Goal: Task Accomplishment & Management: Manage account settings

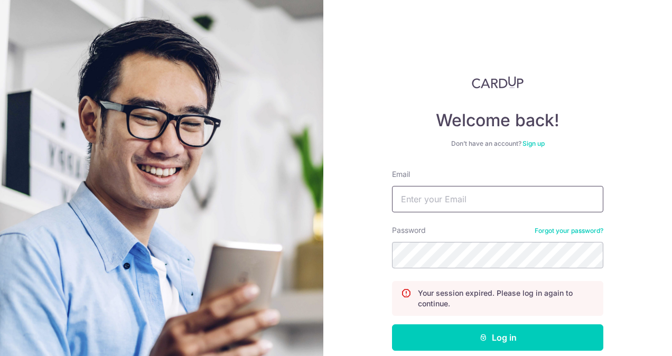
type input "[EMAIL_ADDRESS][DOMAIN_NAME]"
click at [497, 338] on button "Log in" at bounding box center [497, 337] width 211 height 26
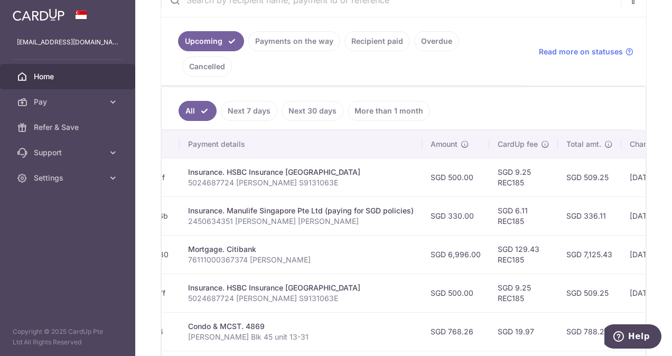
scroll to position [220, 0]
click at [386, 39] on link "Recipient paid" at bounding box center [377, 42] width 66 height 20
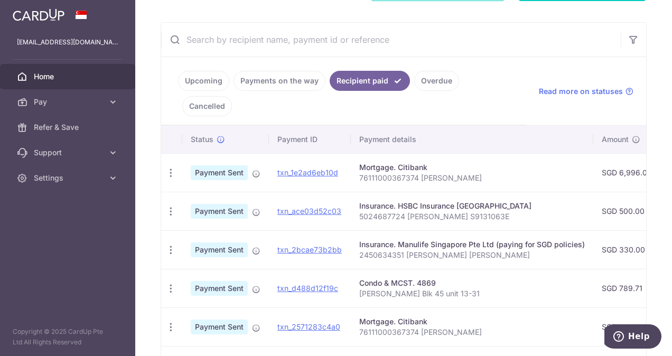
scroll to position [180, 0]
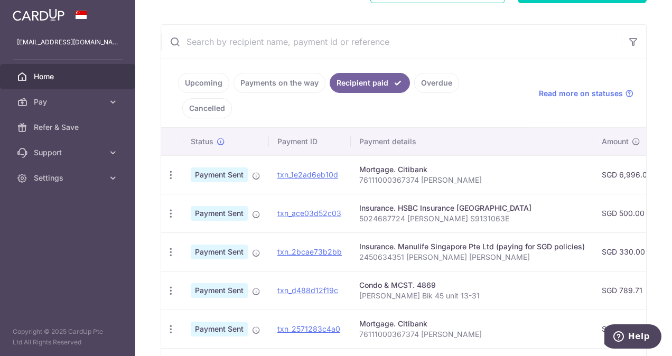
click at [381, 82] on link "Recipient paid" at bounding box center [370, 83] width 80 height 20
click at [201, 79] on link "Upcoming" at bounding box center [203, 83] width 51 height 20
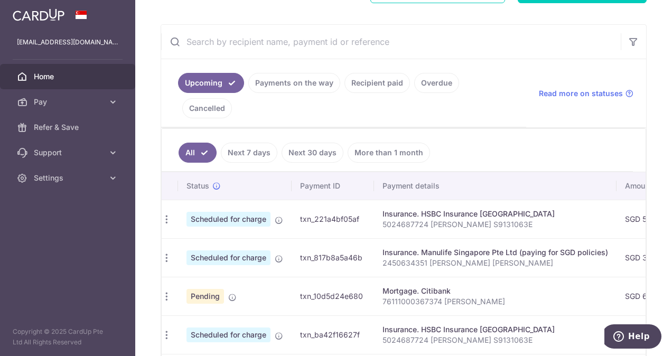
scroll to position [0, 0]
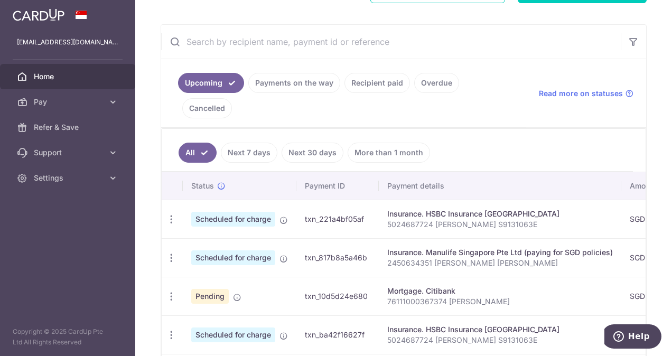
drag, startPoint x: 575, startPoint y: 44, endPoint x: 179, endPoint y: 13, distance: 398.0
click at [179, 13] on div "× Pause Schedule Pause all future payments in this series Pause just this one p…" at bounding box center [403, 178] width 537 height 356
